Goal: Communication & Community: Answer question/provide support

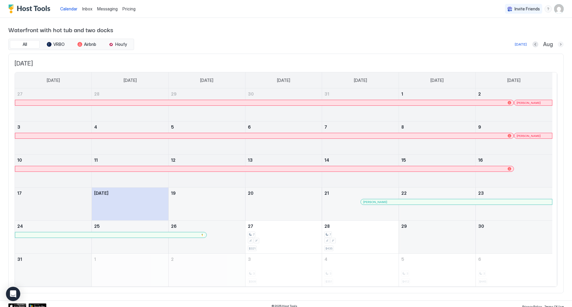
click at [558, 45] on button "Next month" at bounding box center [561, 44] width 6 height 6
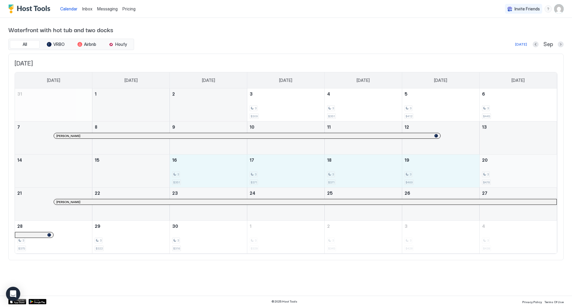
drag, startPoint x: 210, startPoint y: 168, endPoint x: 510, endPoint y: 173, distance: 299.9
click at [510, 173] on tr "14 15 16 3 $351 17 3 $371 18 3 $371 19 3 $469 20 3 $478" at bounding box center [286, 171] width 542 height 33
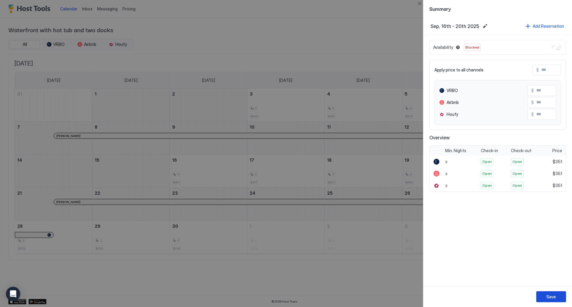
click at [555, 296] on div "Save" at bounding box center [552, 297] width 10 height 6
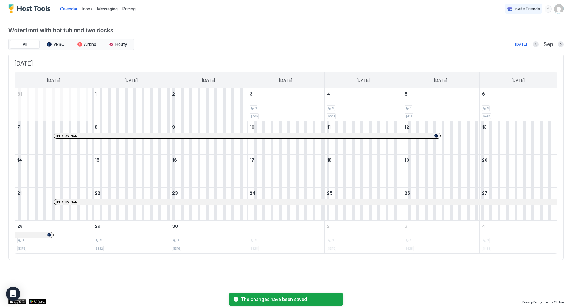
click at [312, 36] on div "Waterfront with hot tub and two docks All VRBO Airbnb Houfy [DATE] Sep [DATE] […" at bounding box center [286, 143] width 556 height 250
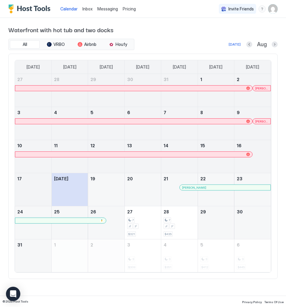
click at [88, 8] on span "Inbox" at bounding box center [87, 8] width 10 height 5
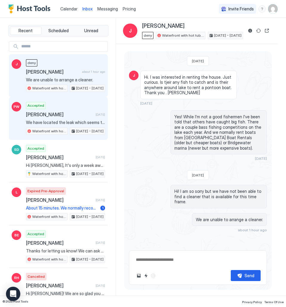
click at [64, 109] on div "Accepted [PERSON_NAME] [DATE] We have located the leak which seems to be coming…" at bounding box center [65, 118] width 79 height 33
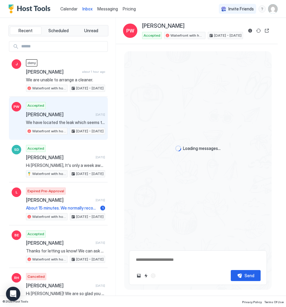
scroll to position [841, 0]
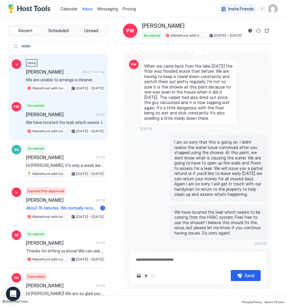
click at [68, 62] on div "deny Joshua about 1 hour ago We are unable to arrange a cleaner. Waterfront wit…" at bounding box center [65, 75] width 79 height 33
type textarea "*"
